Goal: Task Accomplishment & Management: Use online tool/utility

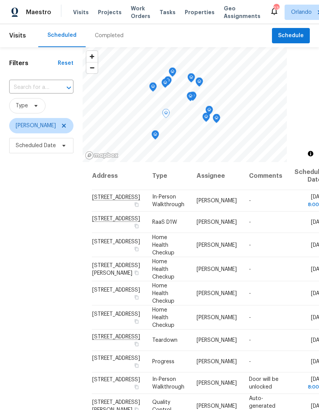
click at [0, 0] on span at bounding box center [0, 0] width 0 height 0
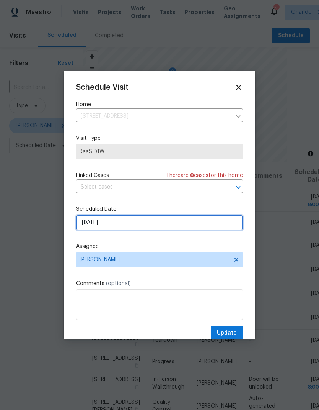
click at [171, 226] on input "9/18/2025" at bounding box center [159, 222] width 167 height 15
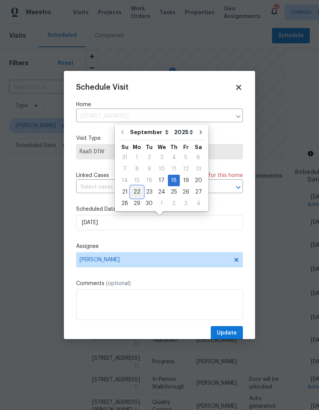
click at [137, 190] on div "22" at bounding box center [137, 192] width 12 height 11
type input "9/22/2025"
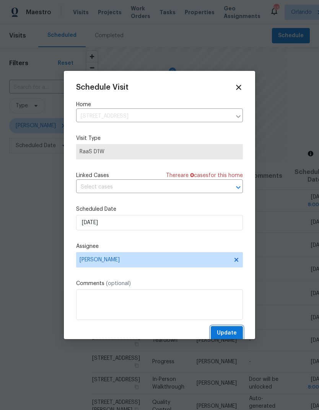
click at [231, 331] on span "Update" at bounding box center [227, 333] width 20 height 10
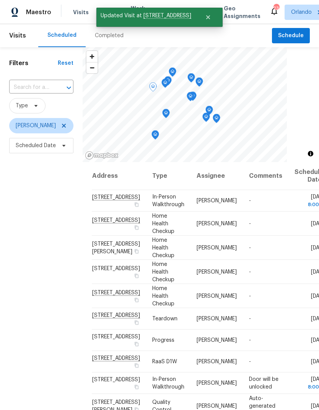
click at [0, 0] on icon at bounding box center [0, 0] width 0 height 0
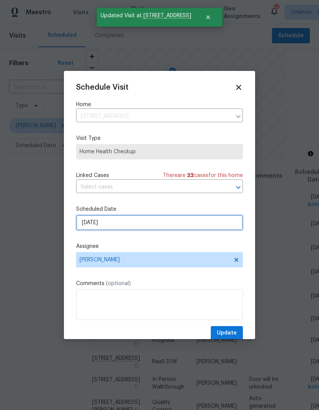
click at [174, 225] on input "9/18/2025" at bounding box center [159, 222] width 167 height 15
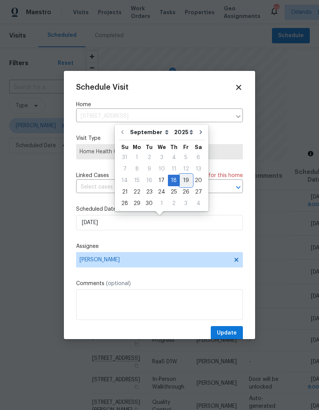
click at [183, 181] on div "19" at bounding box center [186, 180] width 12 height 11
type input "9/19/2025"
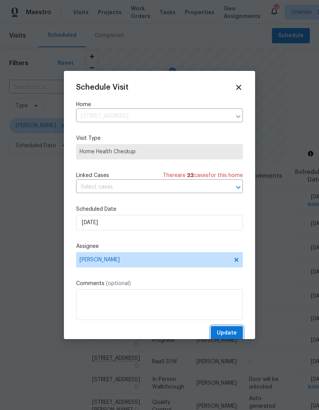
click at [235, 331] on span "Update" at bounding box center [227, 333] width 20 height 10
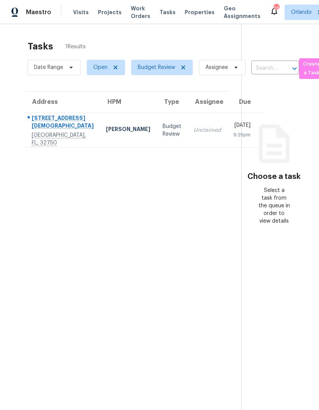
click at [157, 138] on td "Budget Review" at bounding box center [172, 130] width 31 height 34
